Goal: Obtain resource: Download file/media

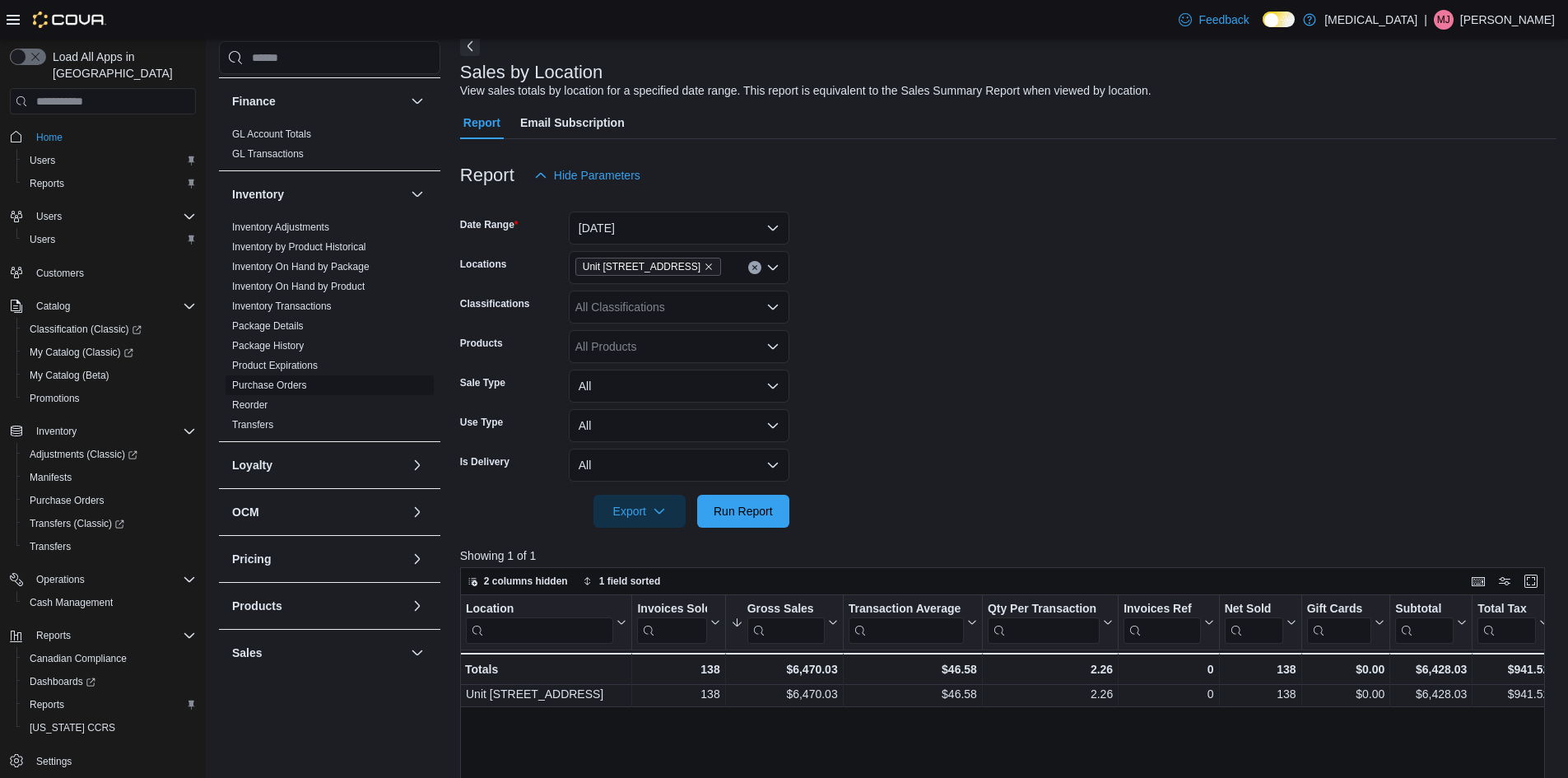
scroll to position [345, 0]
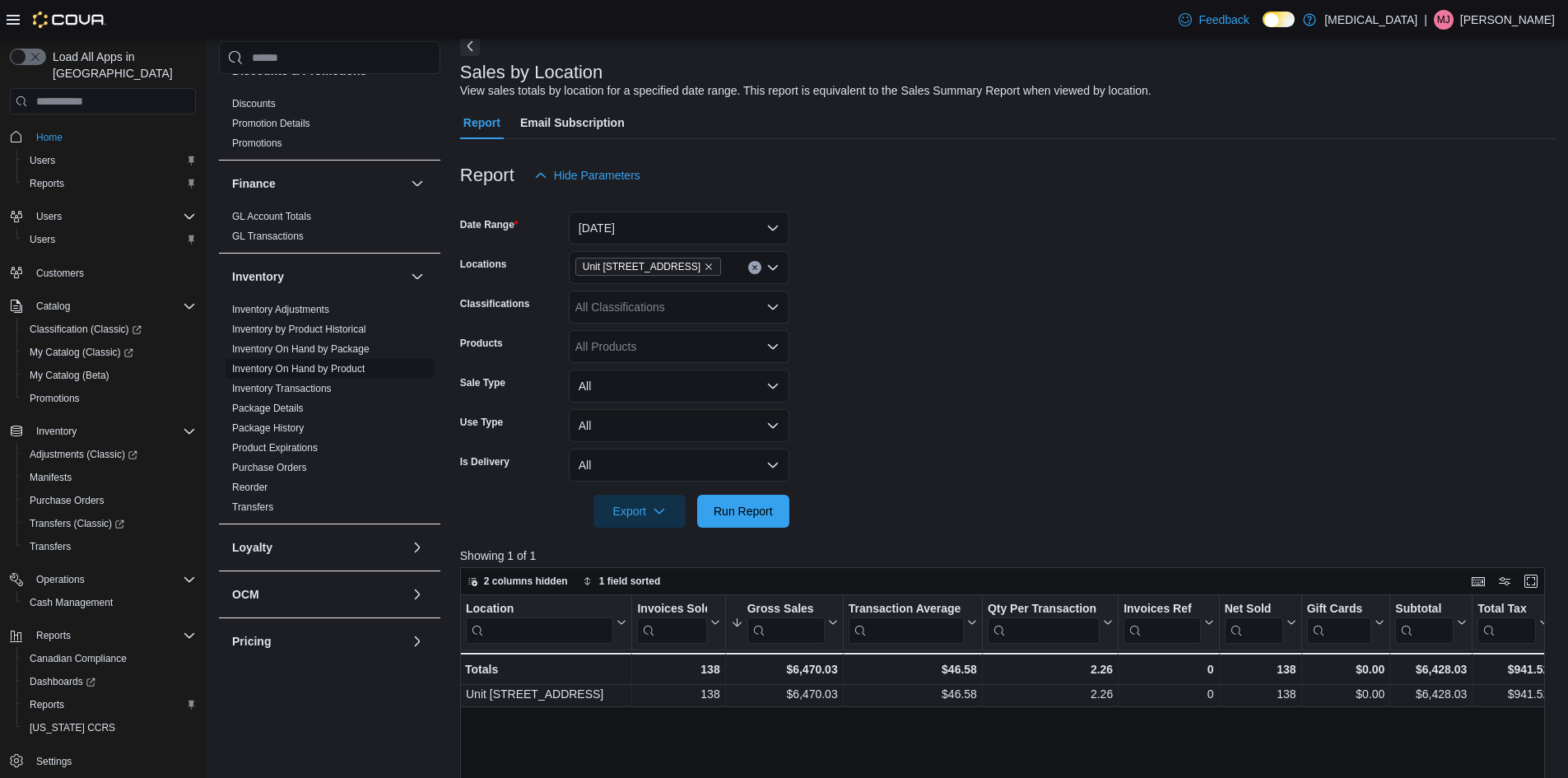
click at [335, 363] on span "Inventory On Hand by Product" at bounding box center [298, 369] width 133 height 13
click at [340, 375] on span "Inventory On Hand by Product" at bounding box center [329, 369] width 208 height 20
click at [340, 373] on link "Inventory On Hand by Product" at bounding box center [298, 368] width 133 height 12
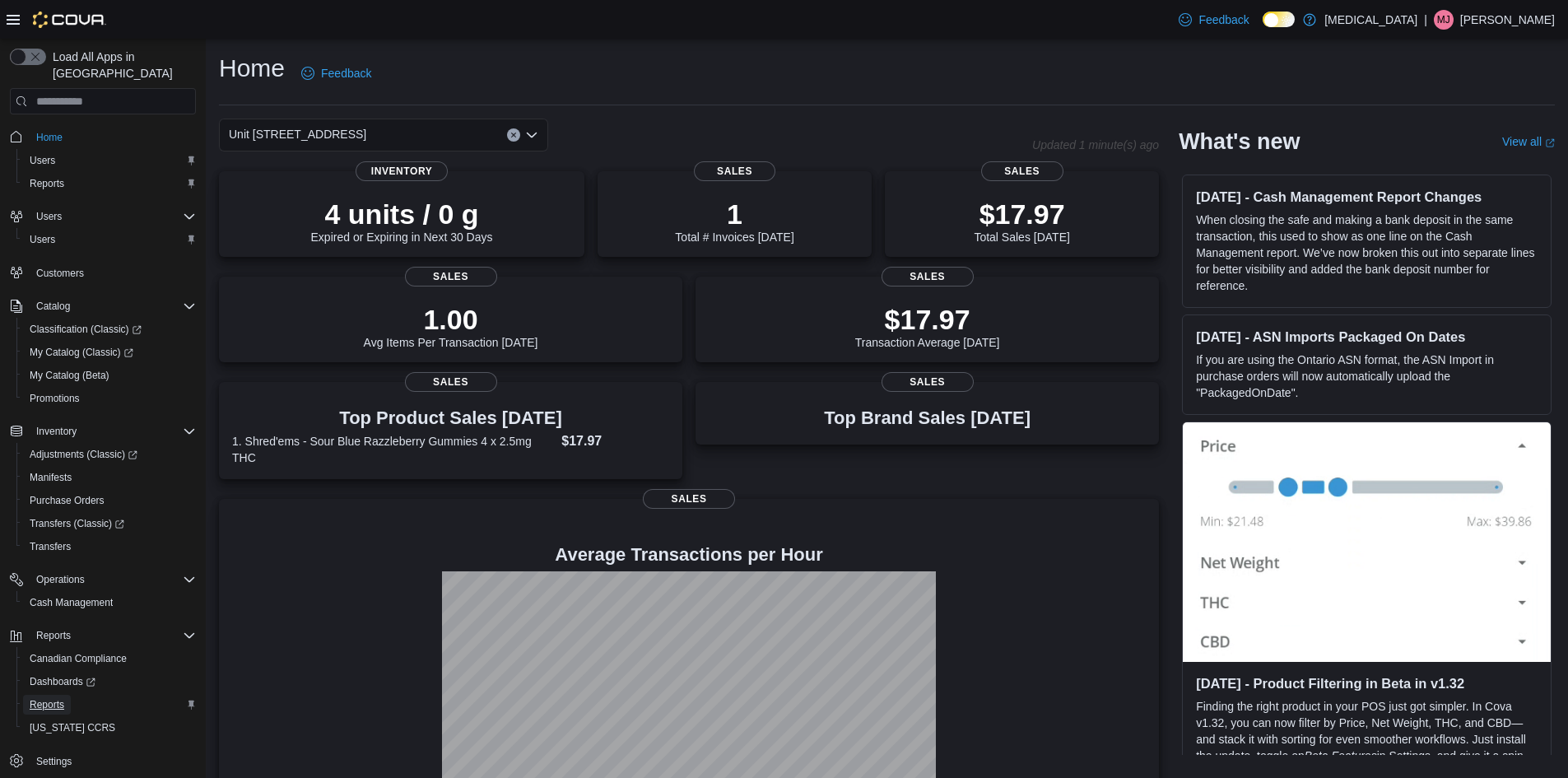
click at [53, 698] on span "Reports" at bounding box center [47, 704] width 35 height 13
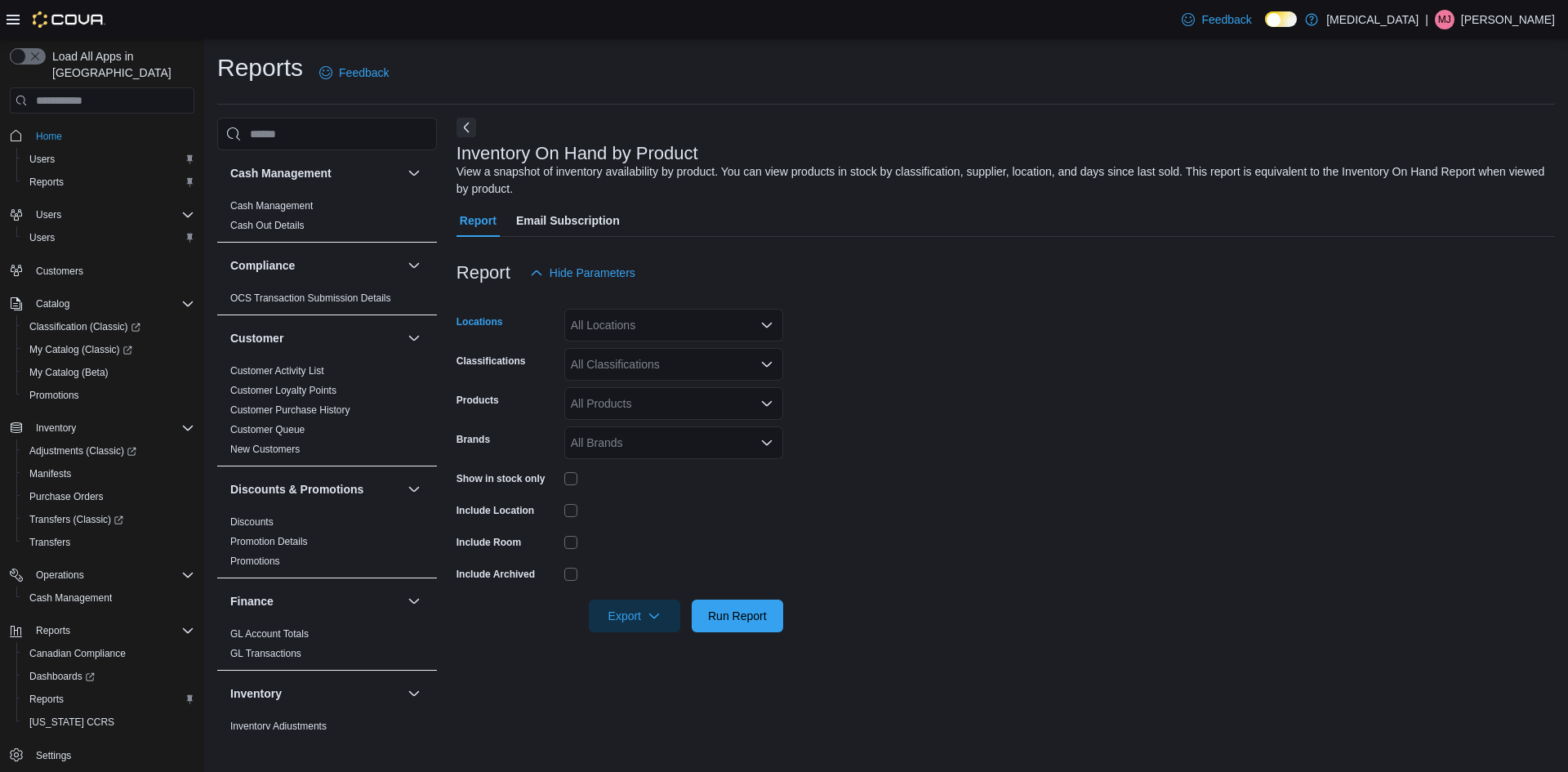
click at [698, 333] on div "All Locations" at bounding box center [674, 325] width 219 height 32
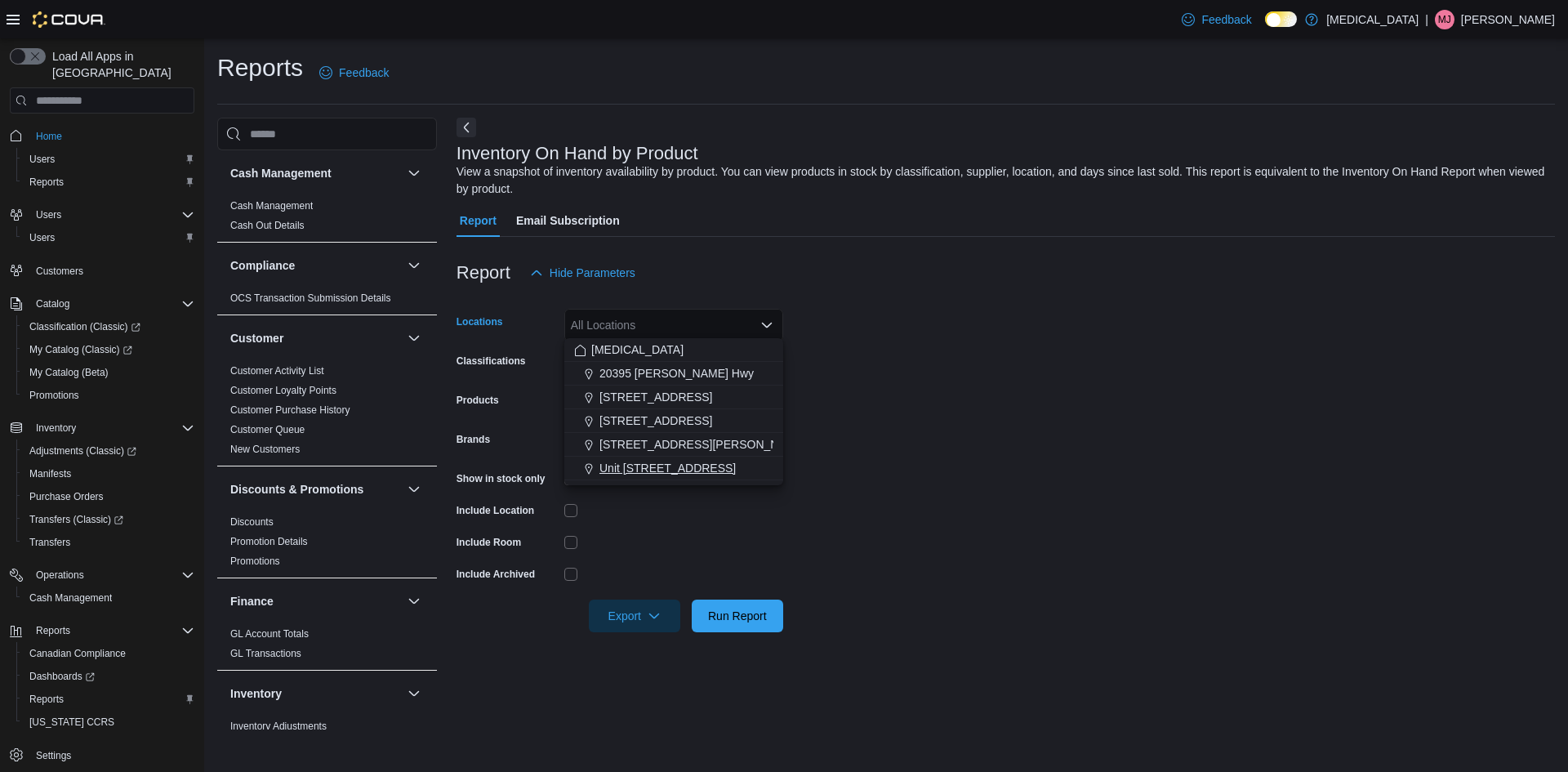
click at [697, 464] on span "Unit 385 North Dollarton Highway" at bounding box center [667, 468] width 136 height 16
click at [1032, 429] on form "Locations Unit 385 North Dollarton Highway Combo box. Selected. Unit 385 North …" at bounding box center [1005, 461] width 1098 height 343
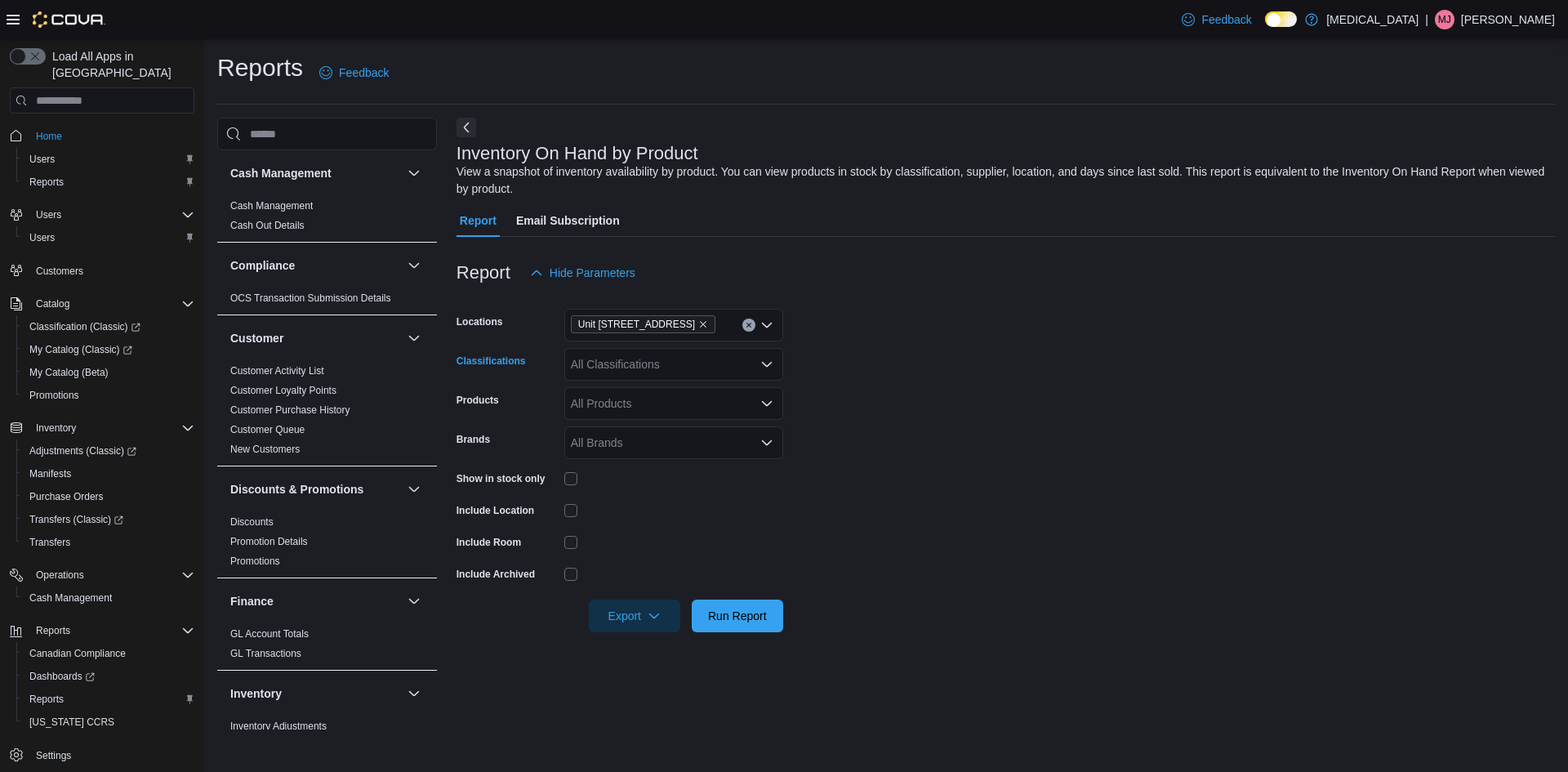
click at [635, 364] on div "All Classifications" at bounding box center [674, 364] width 219 height 32
click at [651, 518] on div "Beverages" at bounding box center [674, 523] width 199 height 16
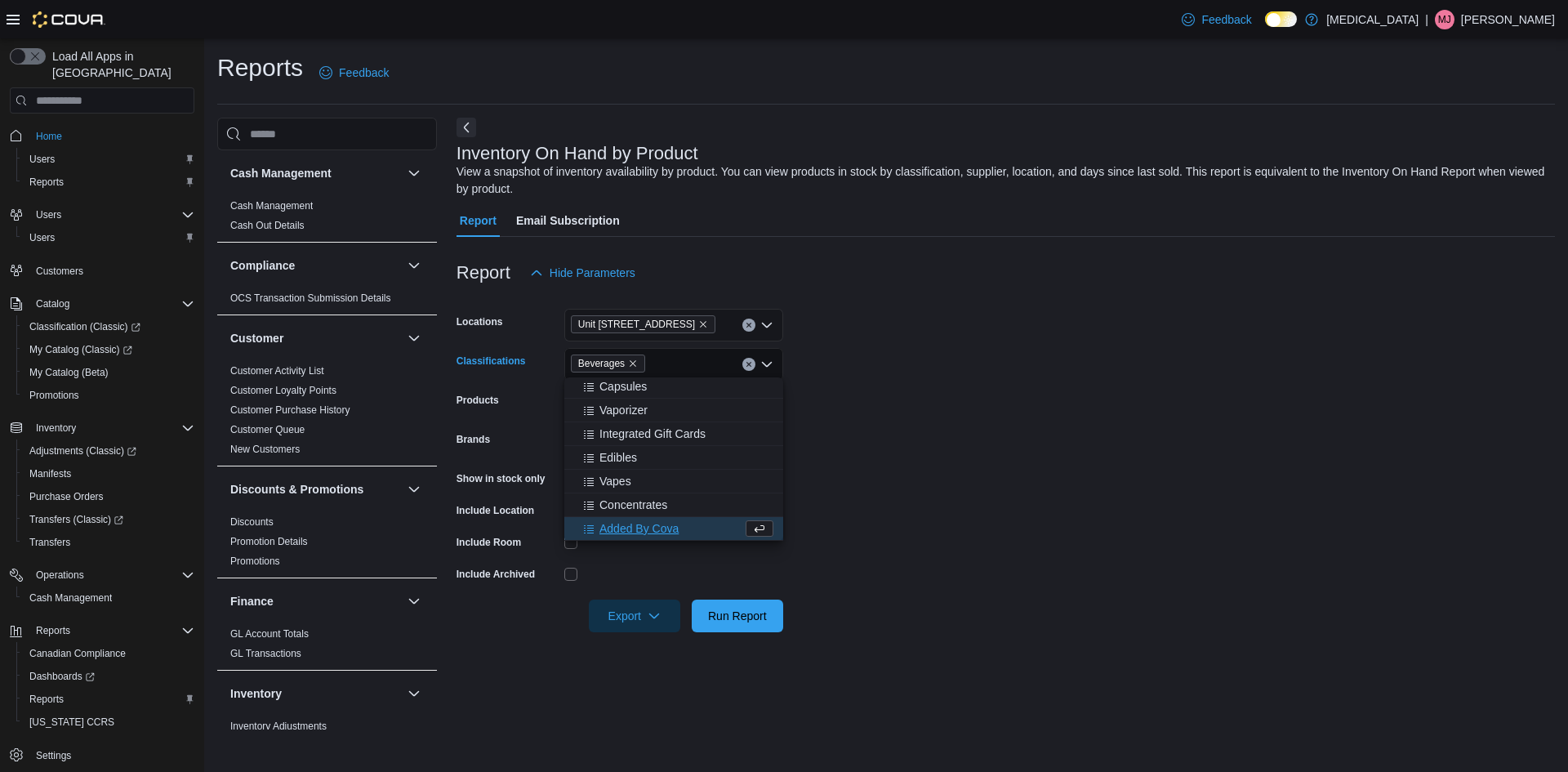
scroll to position [239, 0]
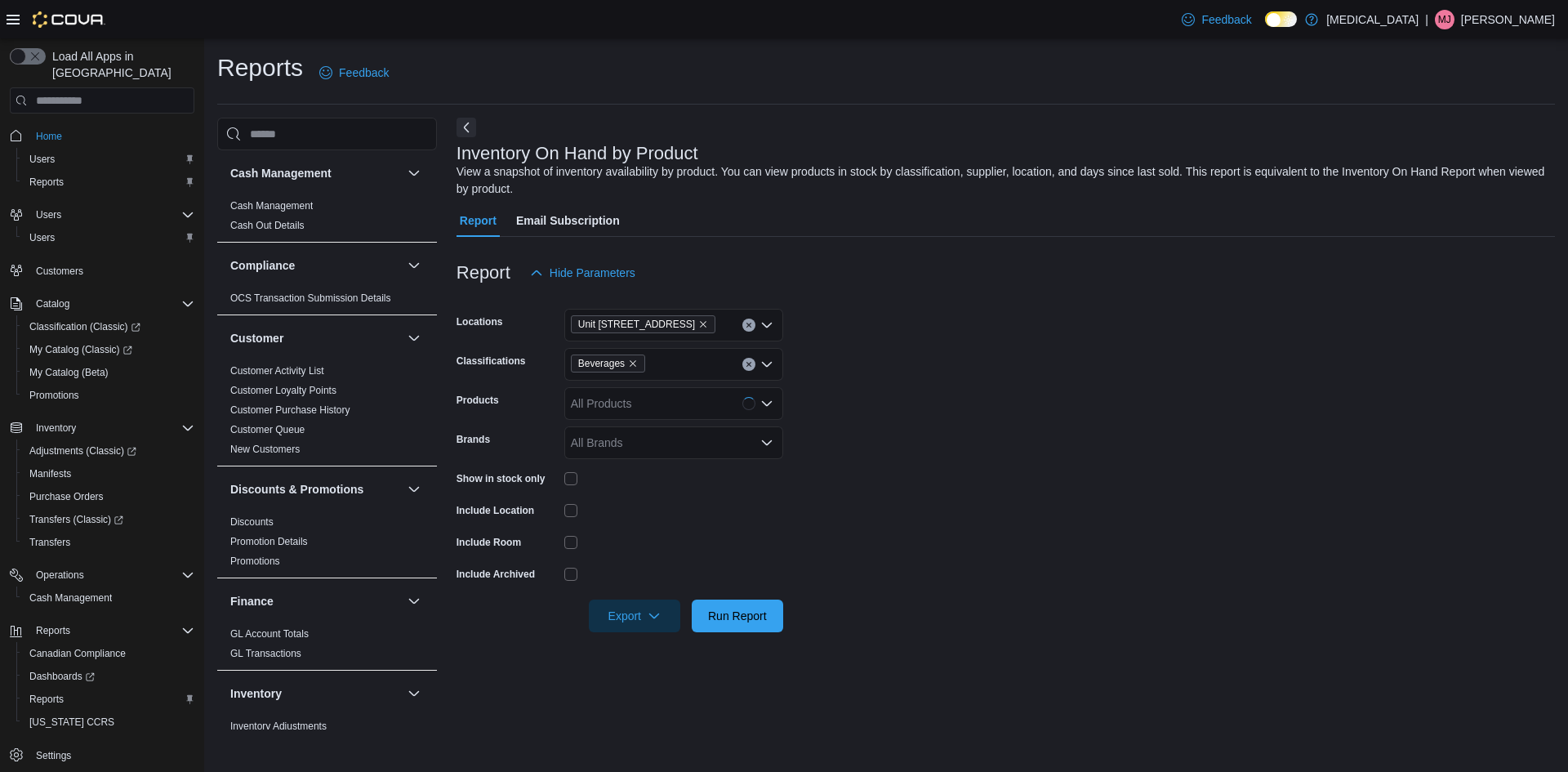
click at [825, 511] on form "Locations Unit 385 North Dollarton Highway Classifications Beverages Products A…" at bounding box center [1005, 461] width 1098 height 343
click at [630, 606] on span "Export" at bounding box center [635, 615] width 72 height 32
click at [644, 638] on button "Export to Excel" at bounding box center [639, 646] width 93 height 32
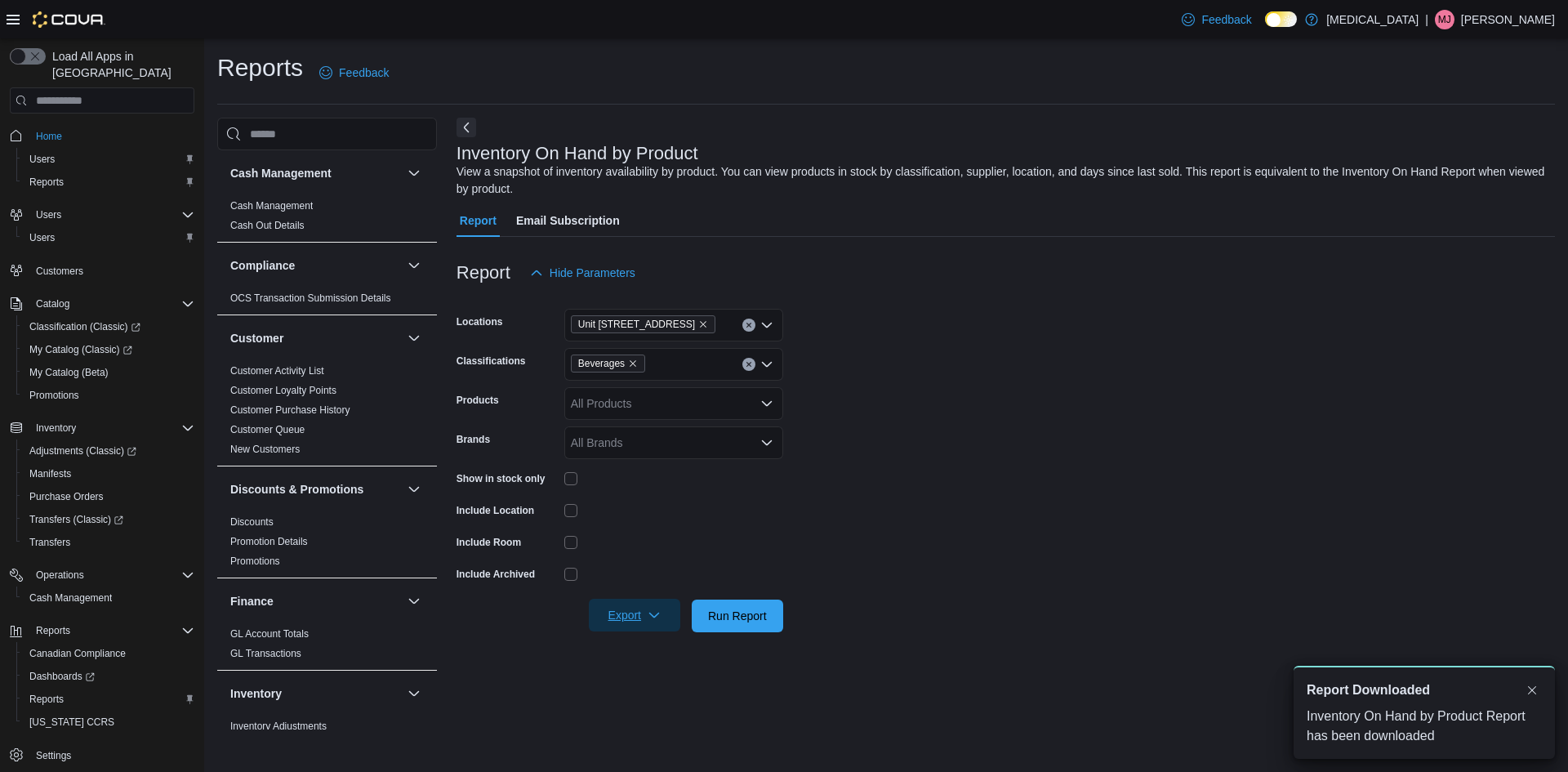
scroll to position [0, 0]
